Goal: Task Accomplishment & Management: Manage account settings

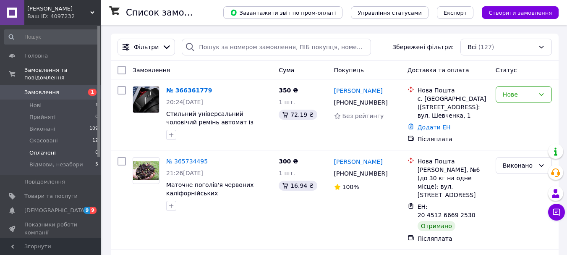
click at [43, 149] on span "Оплачені" at bounding box center [42, 153] width 26 height 8
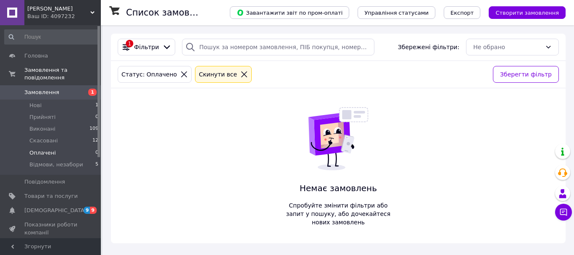
click at [39, 102] on span "Нові" at bounding box center [35, 106] width 12 height 8
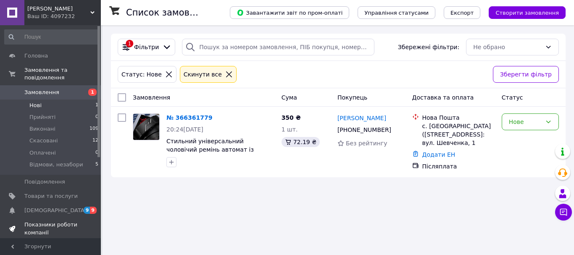
click at [31, 221] on span "Показники роботи компанії" at bounding box center [50, 228] width 53 height 15
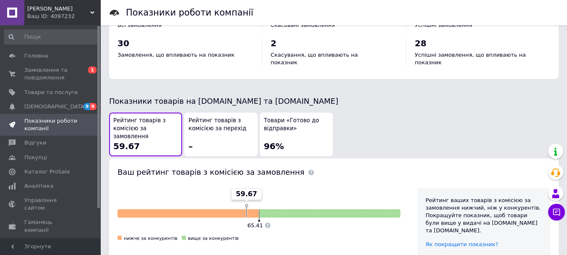
scroll to position [420, 0]
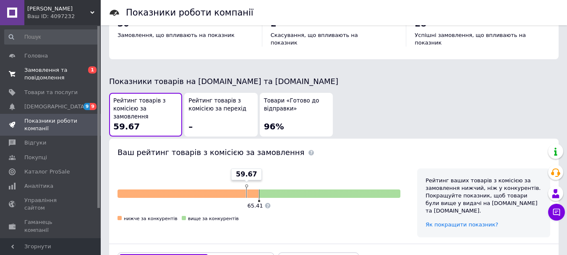
click at [43, 73] on span "Замовлення та повідомлення" at bounding box center [50, 73] width 53 height 15
